Goal: Entertainment & Leisure: Consume media (video, audio)

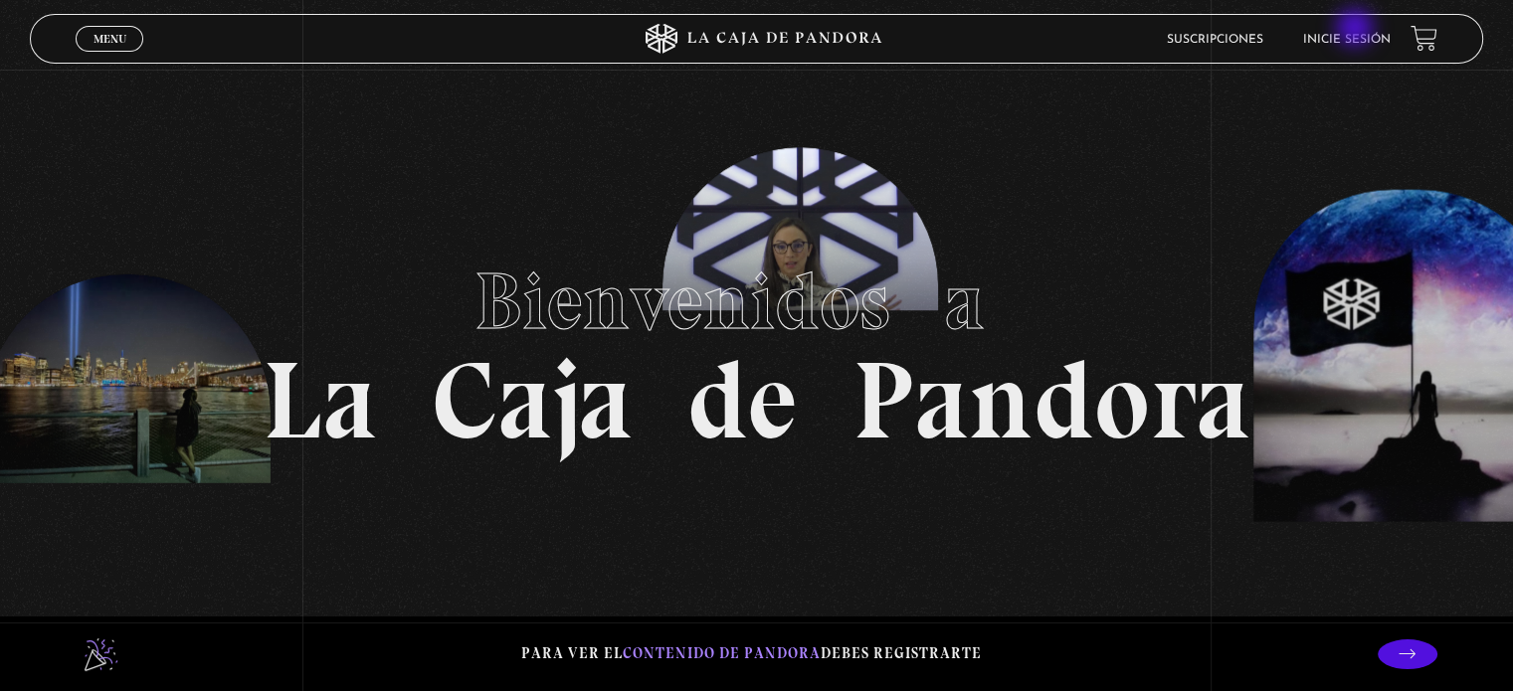
click at [1357, 29] on li "Inicie sesión" at bounding box center [1347, 39] width 88 height 31
click at [1386, 39] on link "Inicie sesión" at bounding box center [1347, 40] width 88 height 12
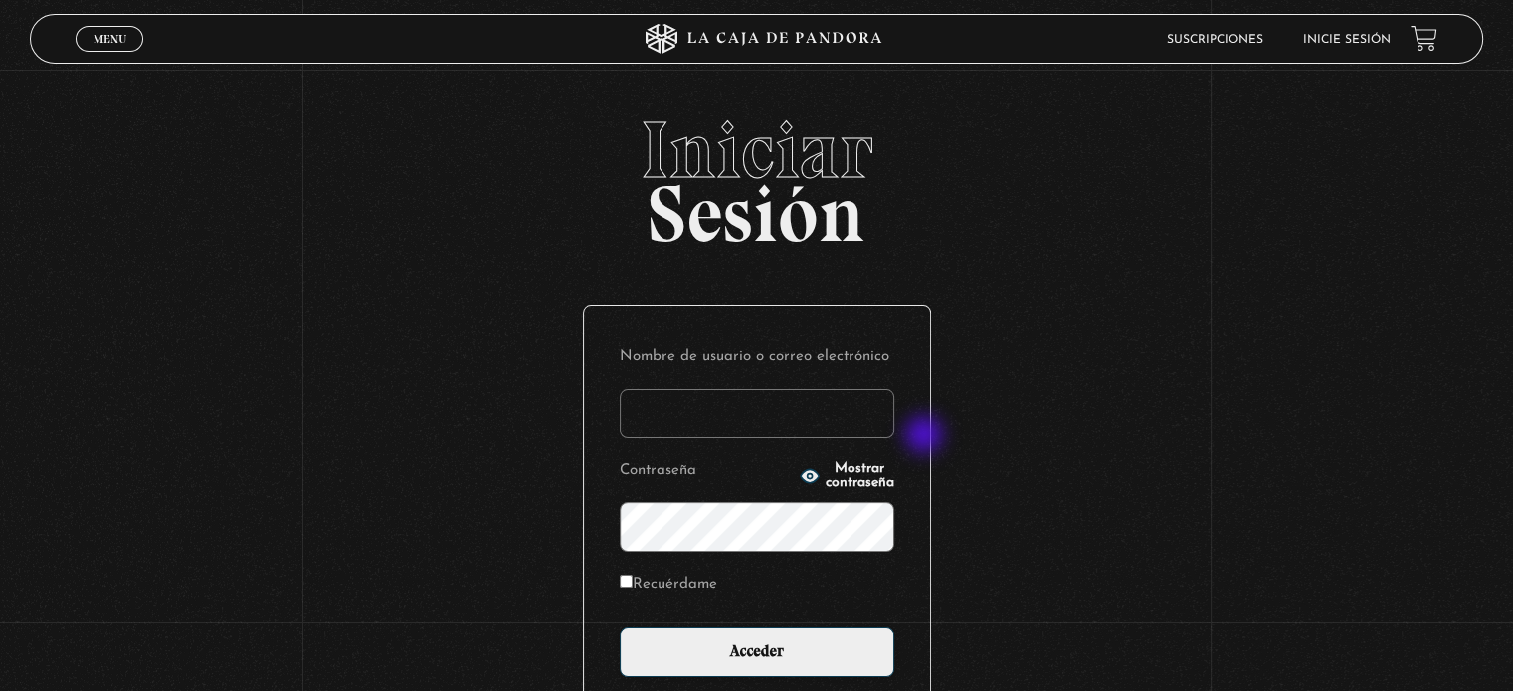
type input "jenifer.leandro.hernandez@mep.go.cr"
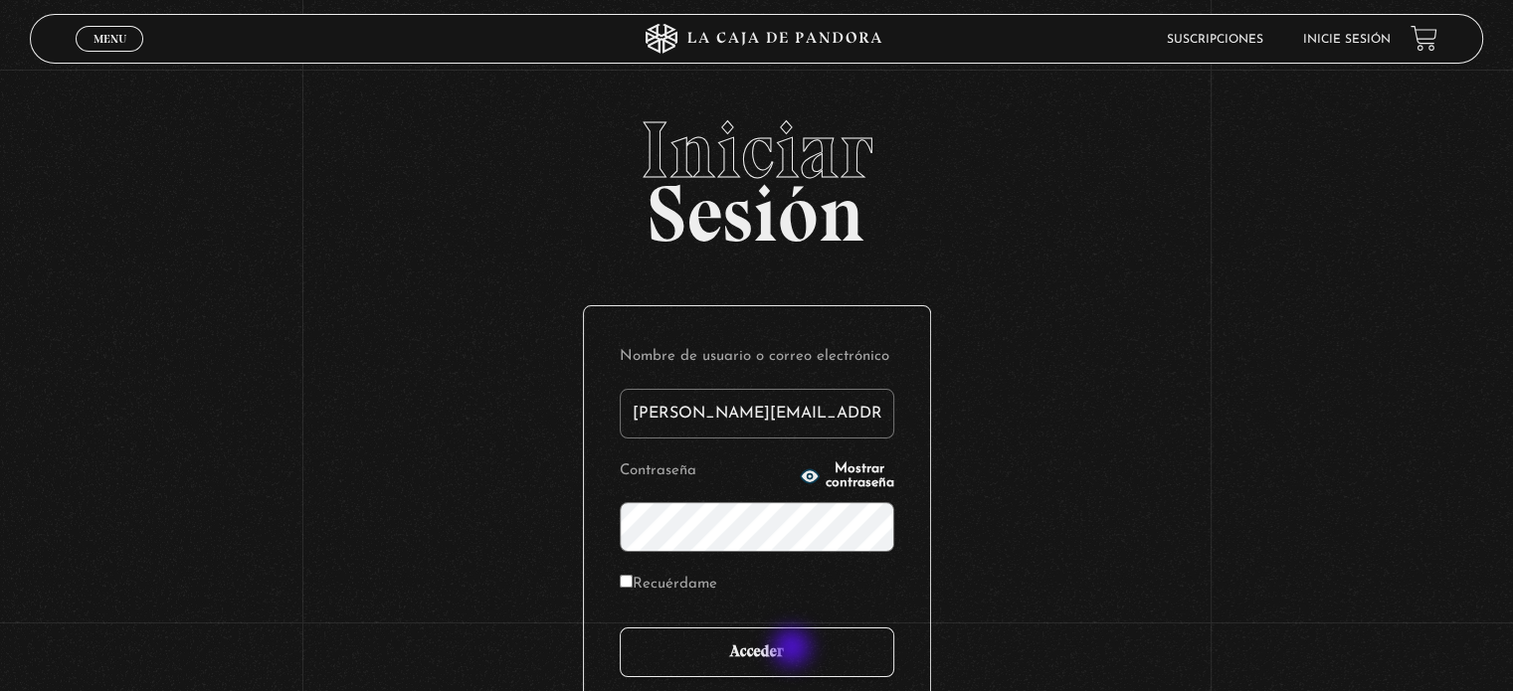
click at [794, 650] on input "Acceder" at bounding box center [757, 653] width 275 height 50
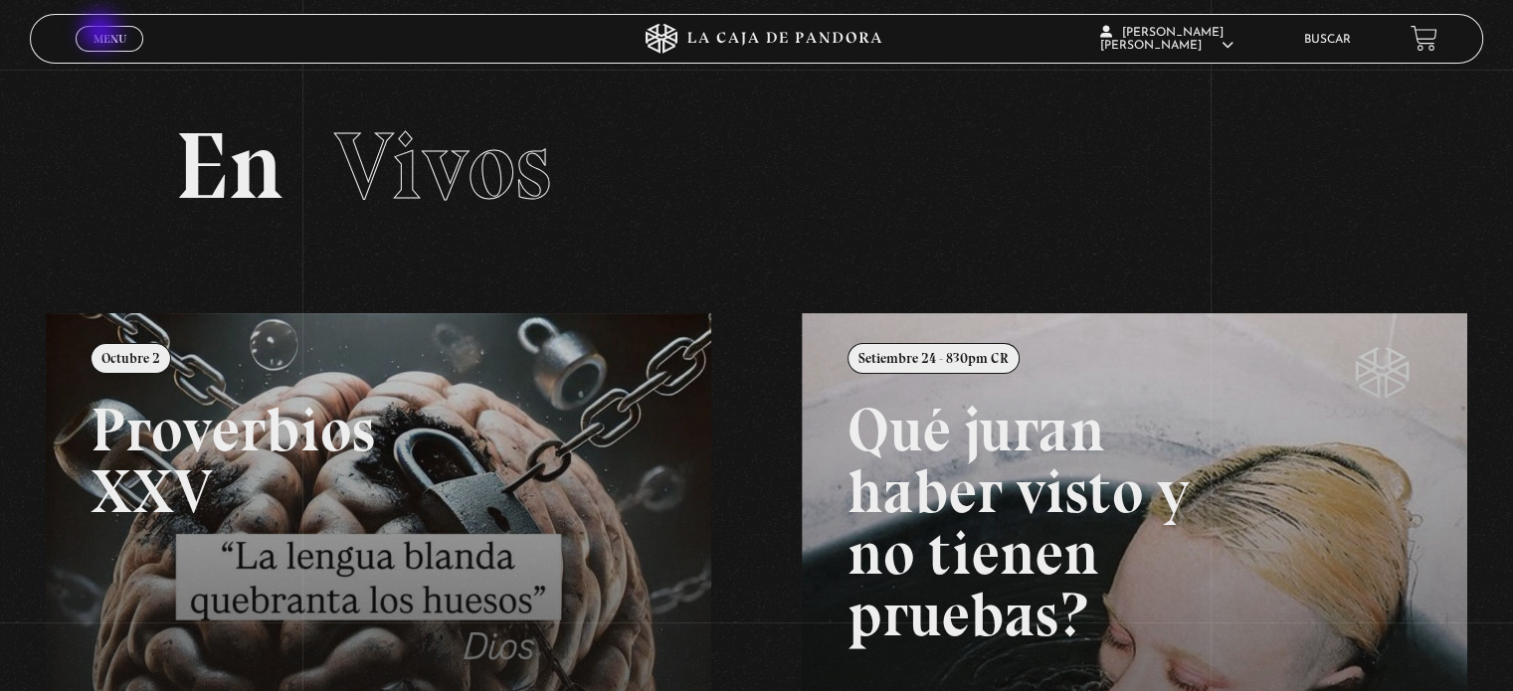
click at [102, 33] on span "Menu" at bounding box center [110, 39] width 33 height 12
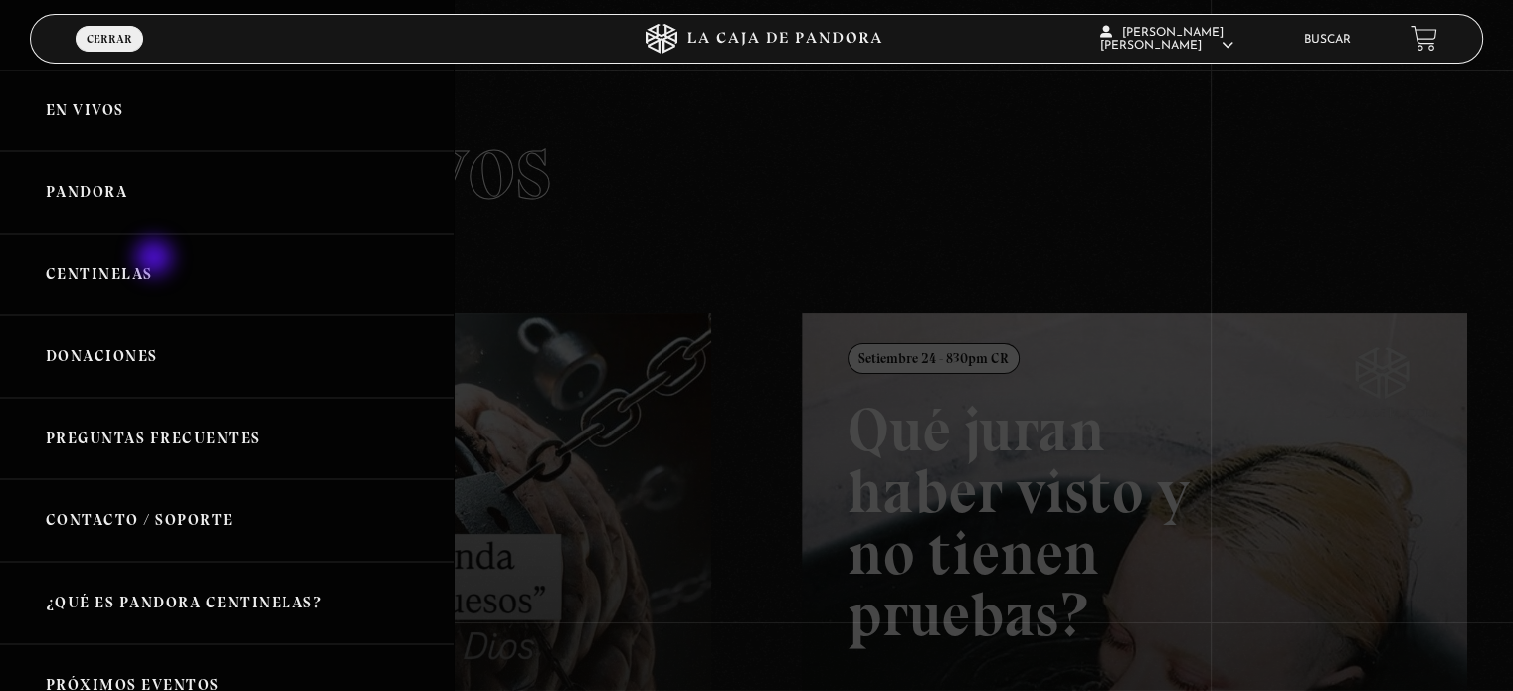
click at [156, 260] on link "Centinelas" at bounding box center [227, 275] width 454 height 83
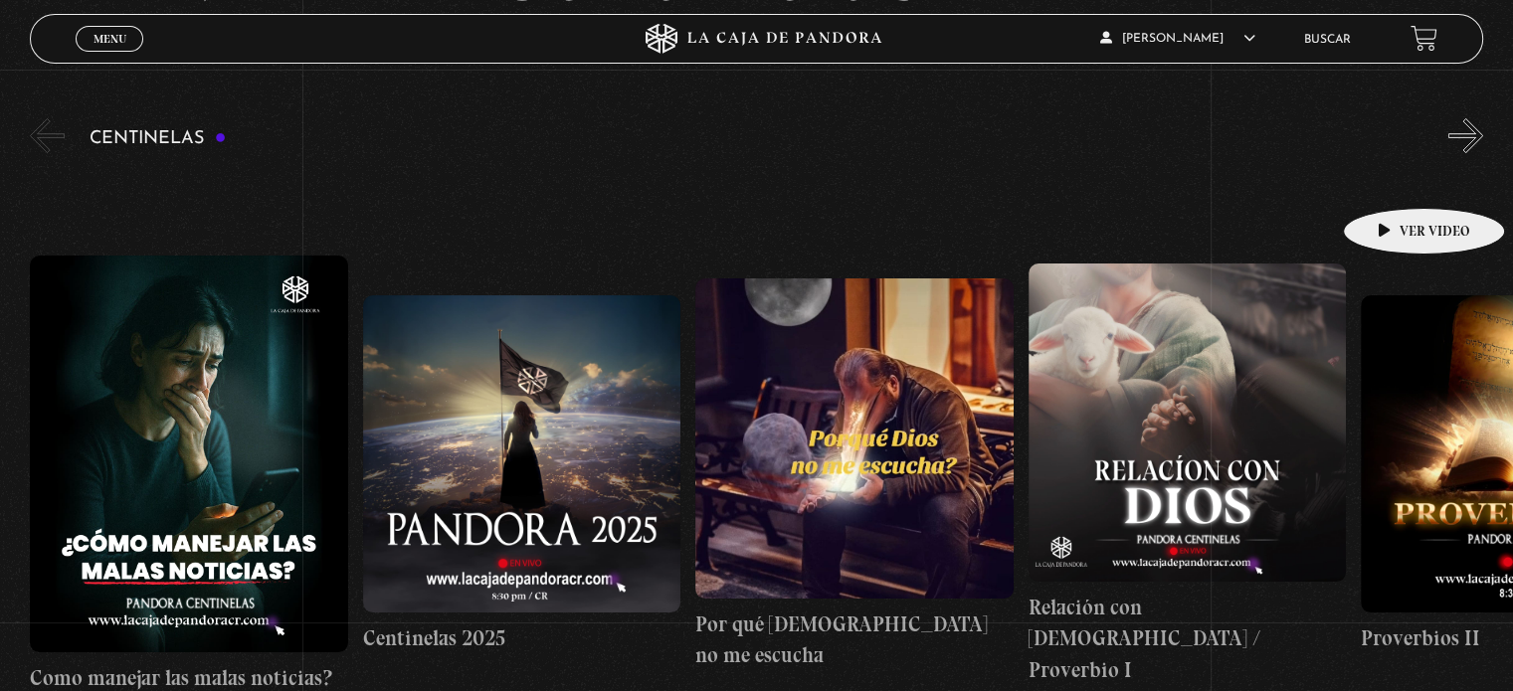
scroll to position [199, 0]
click at [1480, 130] on button "»" at bounding box center [1466, 135] width 35 height 35
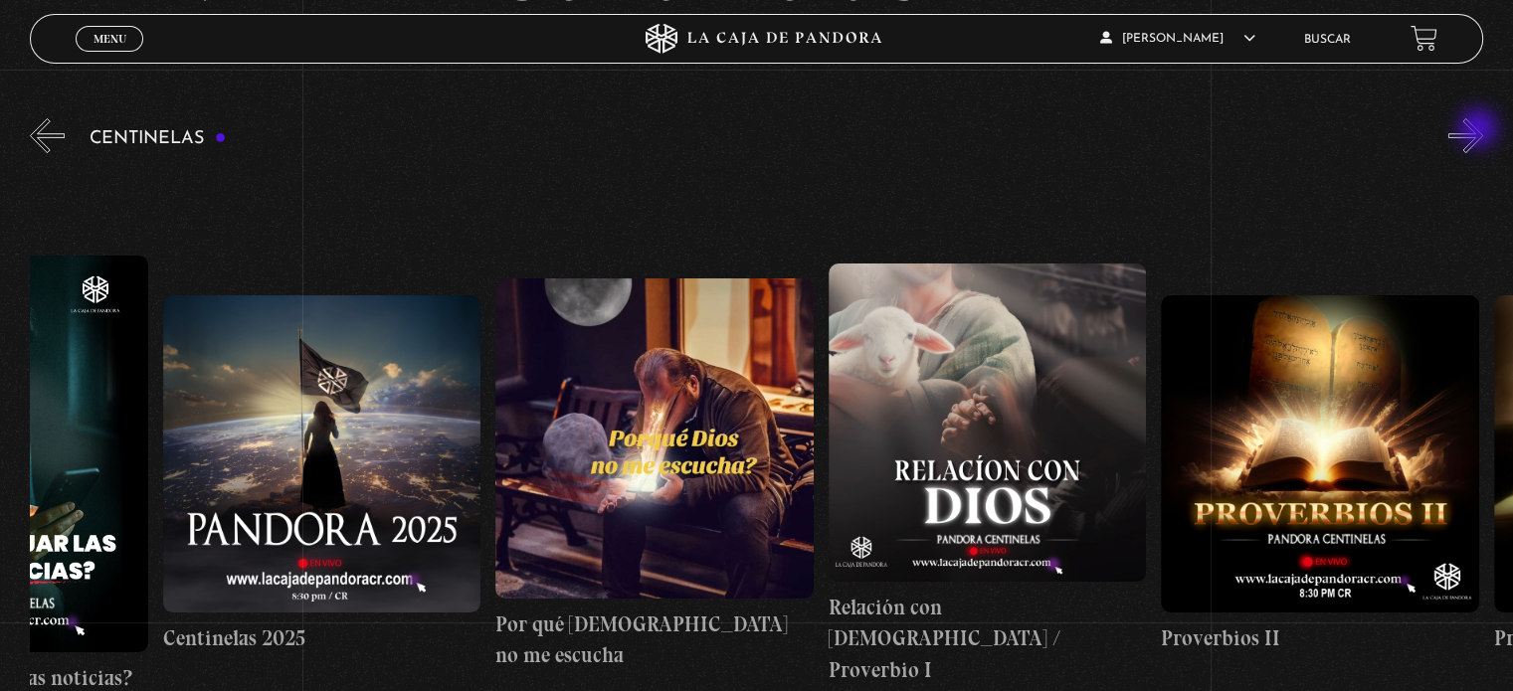
click at [1480, 130] on button "»" at bounding box center [1466, 135] width 35 height 35
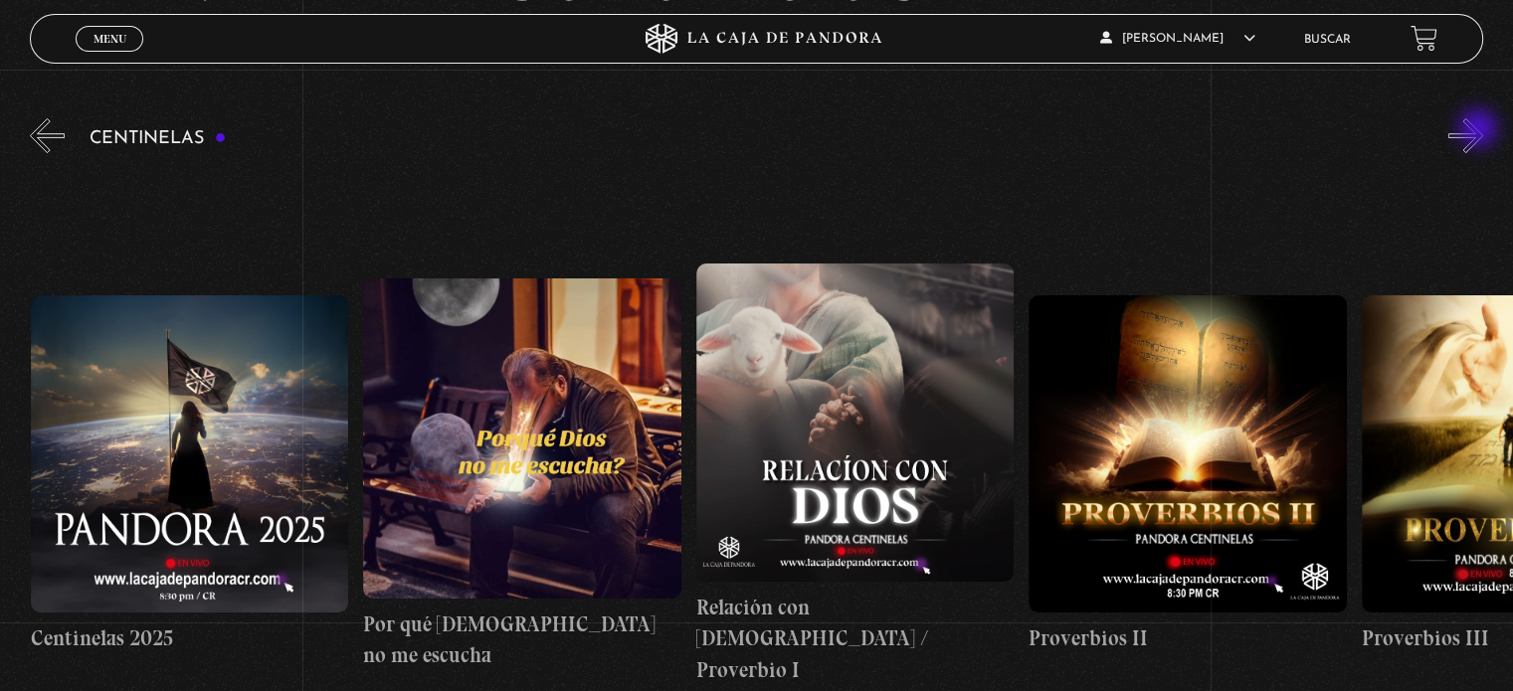
click at [1480, 130] on button "»" at bounding box center [1466, 135] width 35 height 35
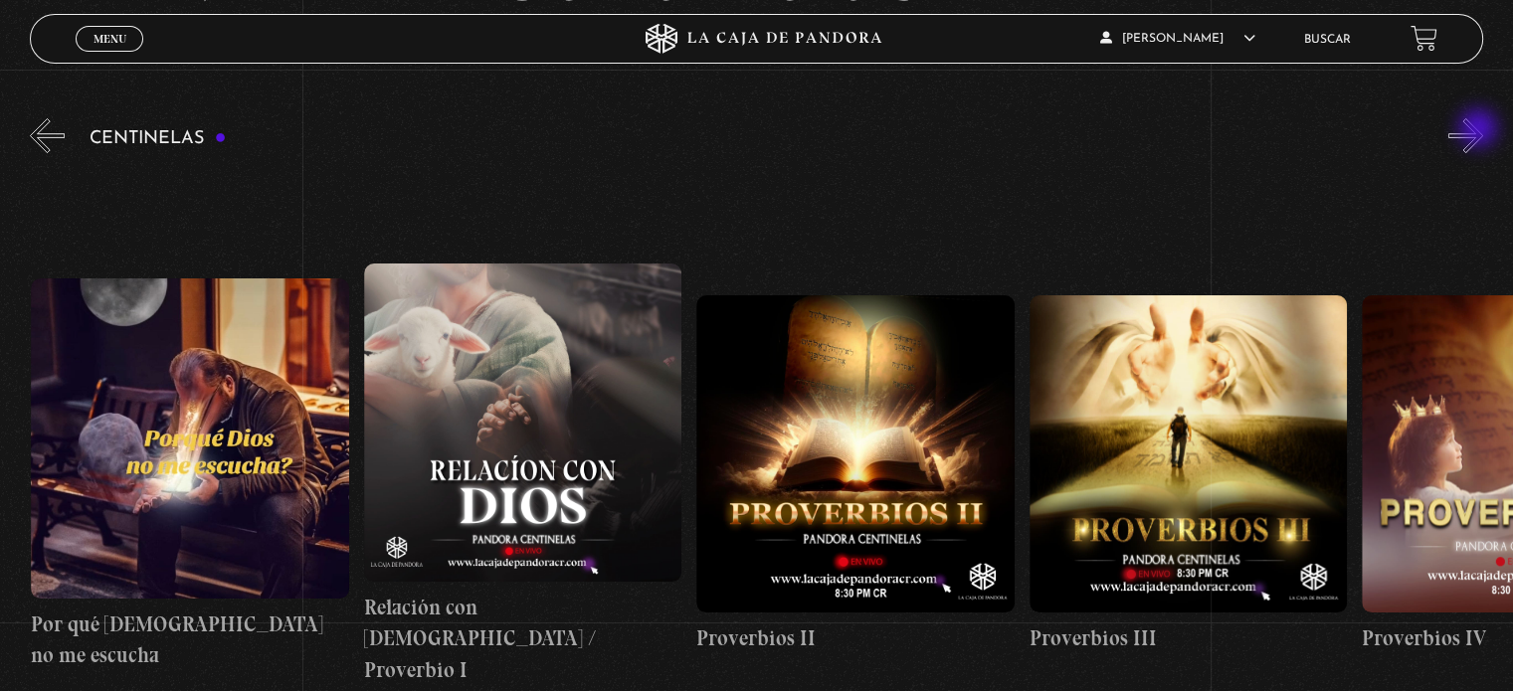
click at [1480, 130] on button "»" at bounding box center [1466, 135] width 35 height 35
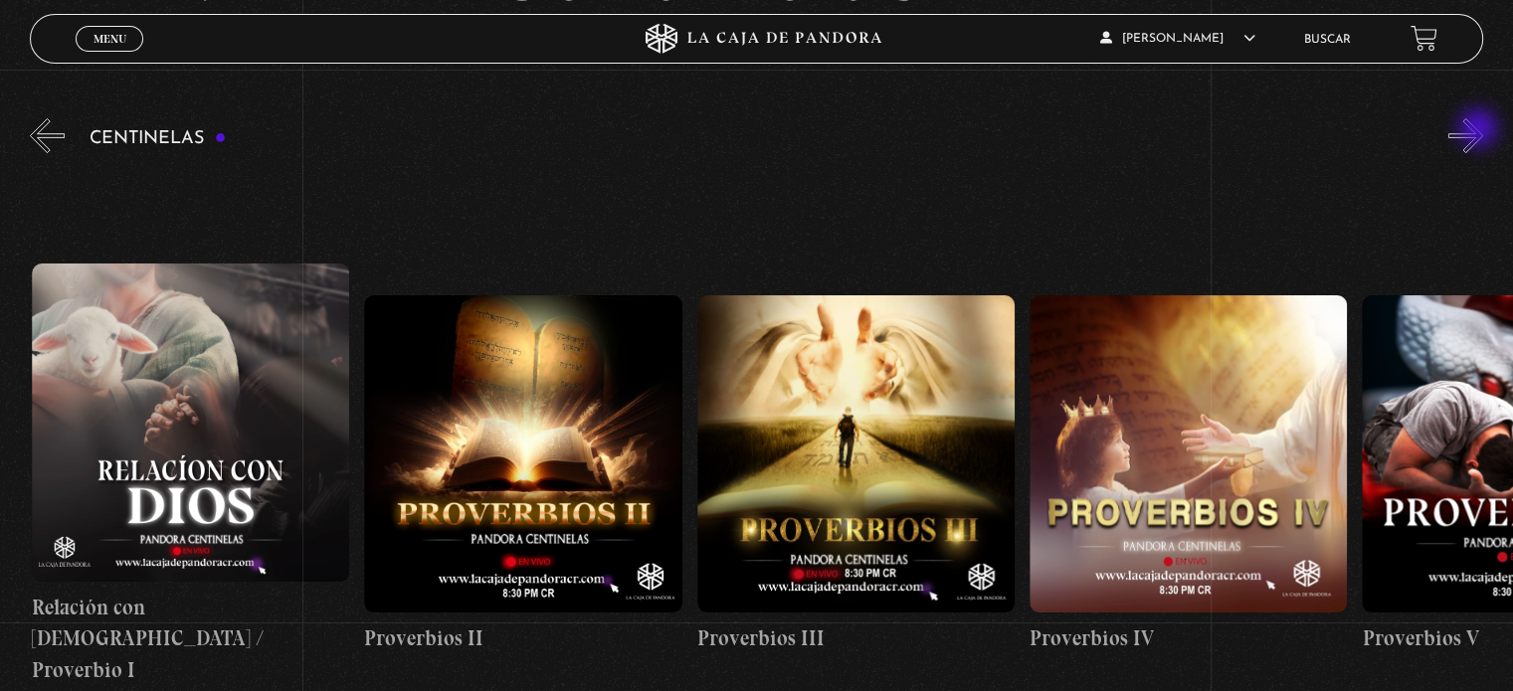
click at [1480, 130] on button "»" at bounding box center [1466, 135] width 35 height 35
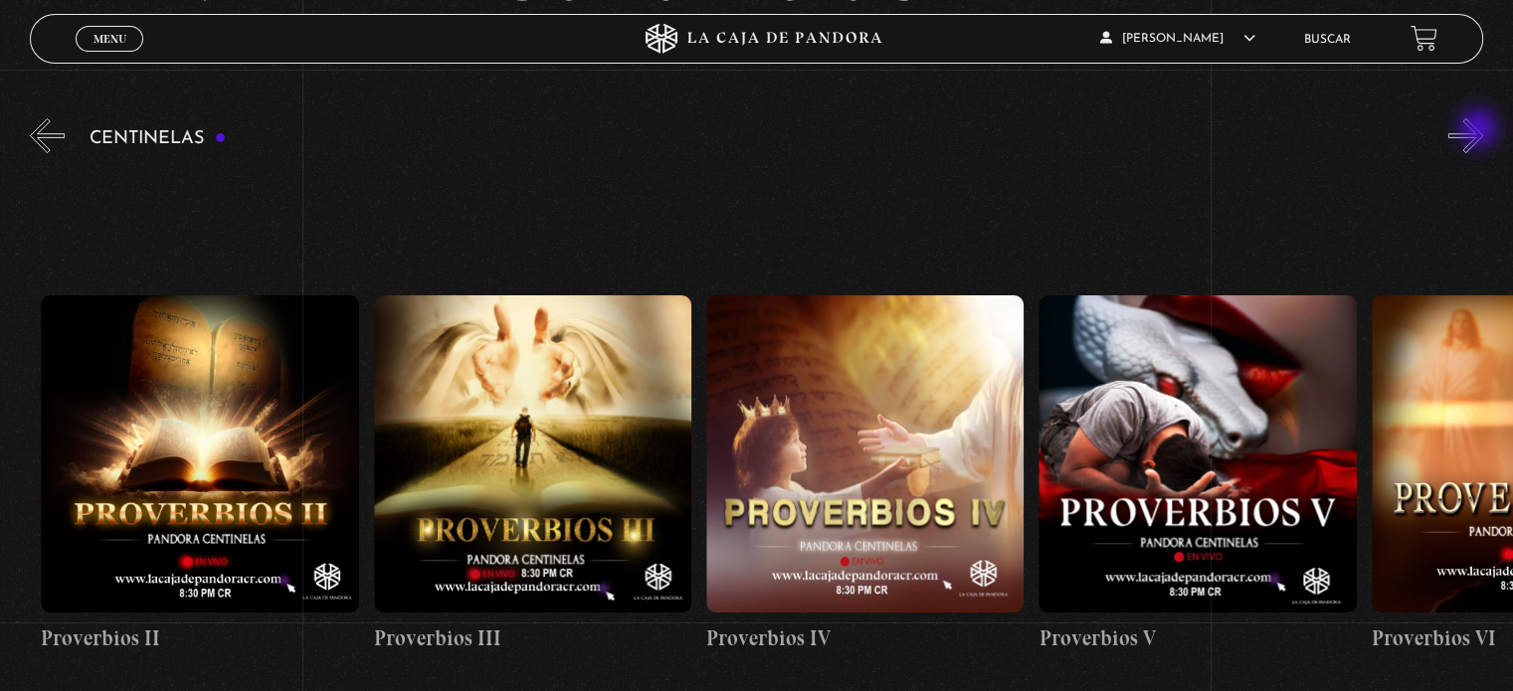
click at [1480, 130] on button "»" at bounding box center [1466, 135] width 35 height 35
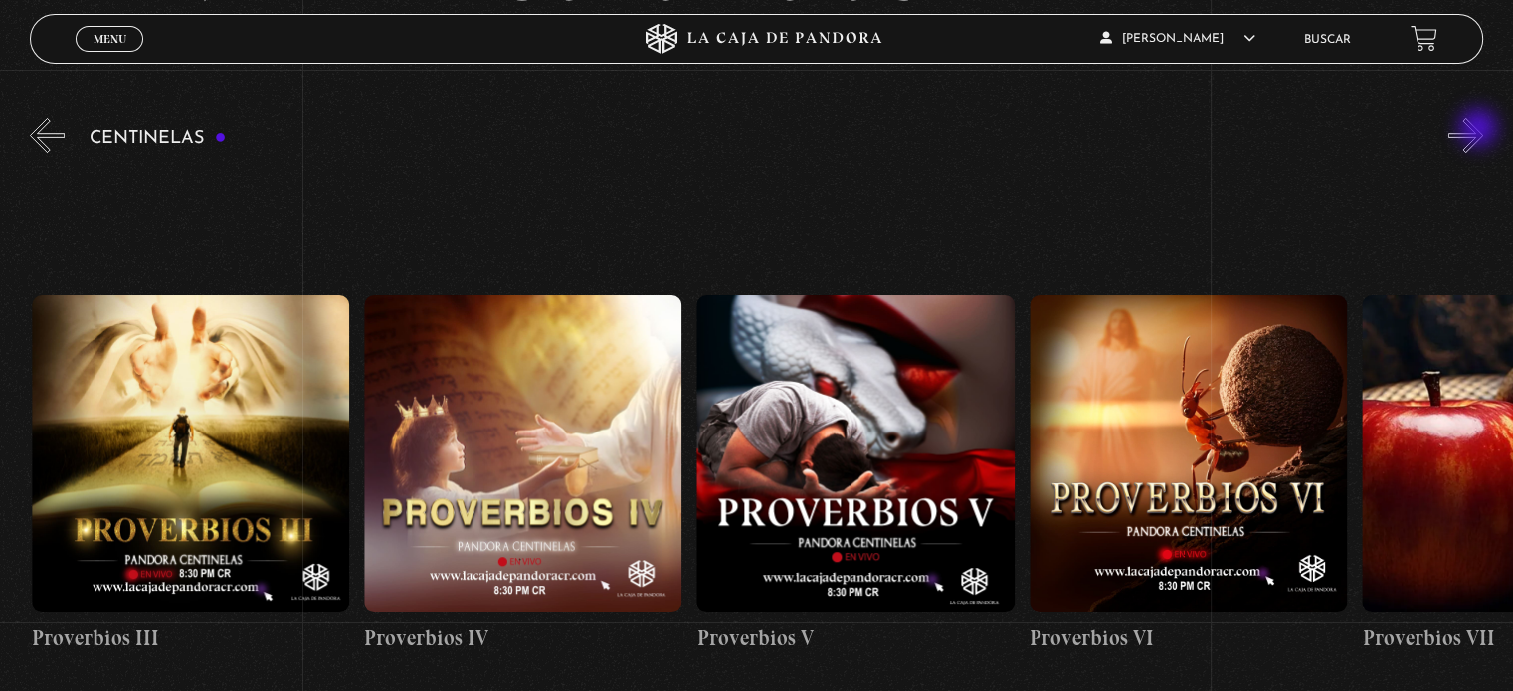
scroll to position [0, 1664]
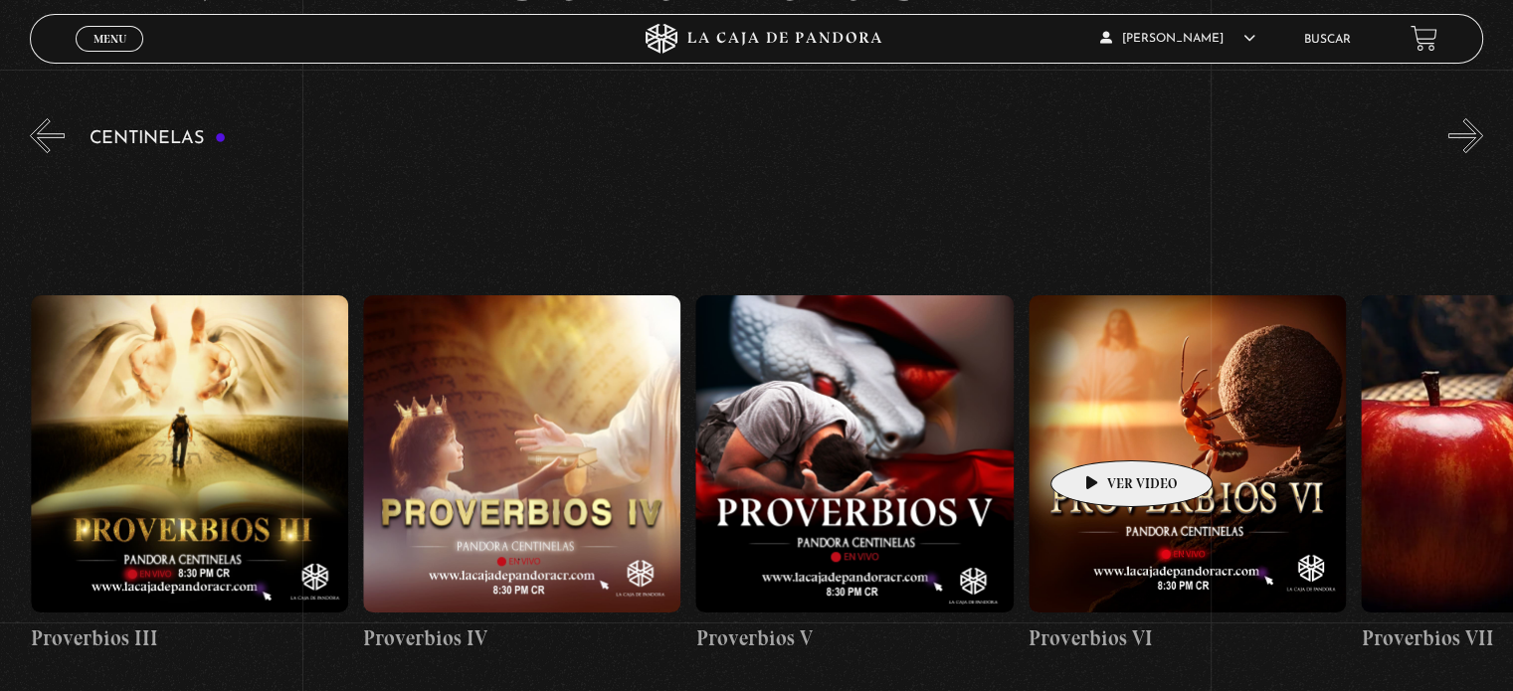
click at [1100, 431] on figure at bounding box center [1187, 453] width 317 height 317
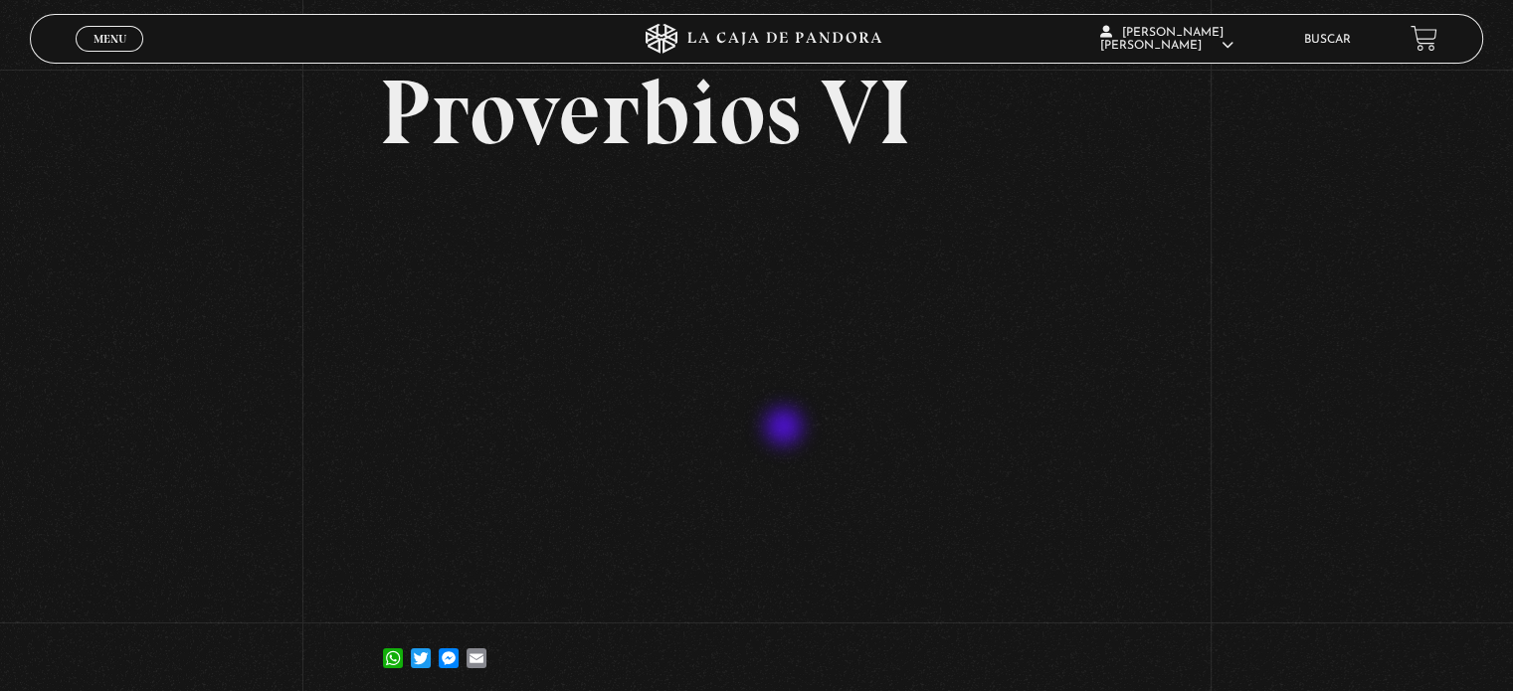
scroll to position [99, 0]
